Goal: Information Seeking & Learning: Check status

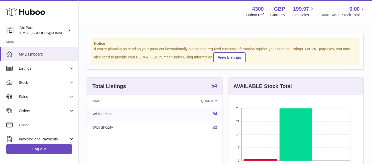
scroll to position [82, 135]
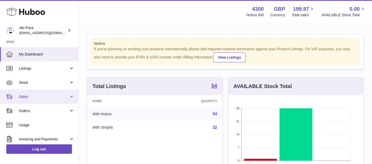
click at [64, 93] on link "Sales" at bounding box center [39, 96] width 78 height 14
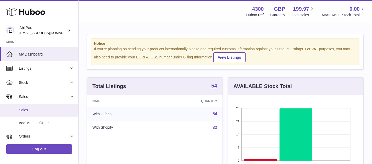
click at [63, 106] on link "Sales" at bounding box center [39, 110] width 78 height 13
click at [47, 111] on span "Sales" at bounding box center [46, 109] width 55 height 5
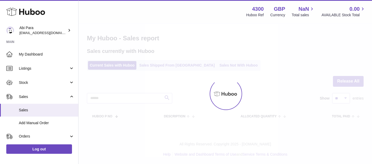
click at [211, 65] on div at bounding box center [224, 94] width 293 height 140
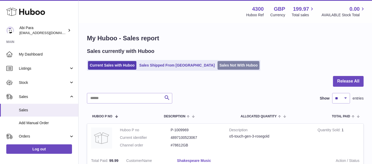
click at [221, 67] on link "Sales Not With Huboo" at bounding box center [238, 65] width 42 height 9
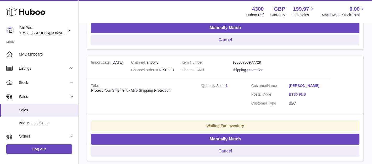
scroll to position [199, 0]
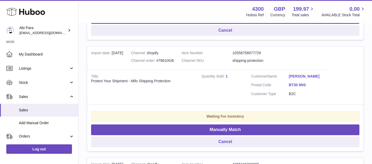
click at [167, 61] on div "Channel order #78610GB" at bounding box center [152, 60] width 43 height 5
copy div "78610GB"
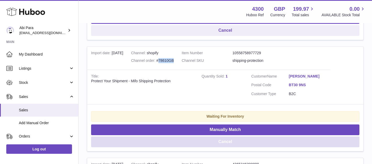
click at [228, 141] on button "Cancel" at bounding box center [225, 141] width 268 height 11
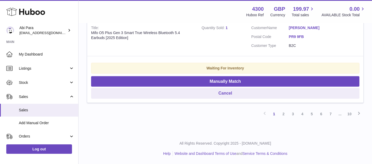
scroll to position [1138, 0]
click at [284, 111] on link "2" at bounding box center [282, 113] width 9 height 9
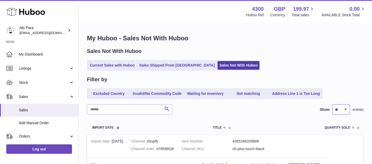
click at [346, 106] on select "** ** ** ***" at bounding box center [341, 109] width 18 height 10
select select "***"
click at [332, 104] on select "** ** ** ***" at bounding box center [341, 109] width 18 height 10
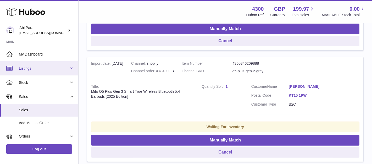
scroll to position [10278, 0]
